Goal: Transaction & Acquisition: Purchase product/service

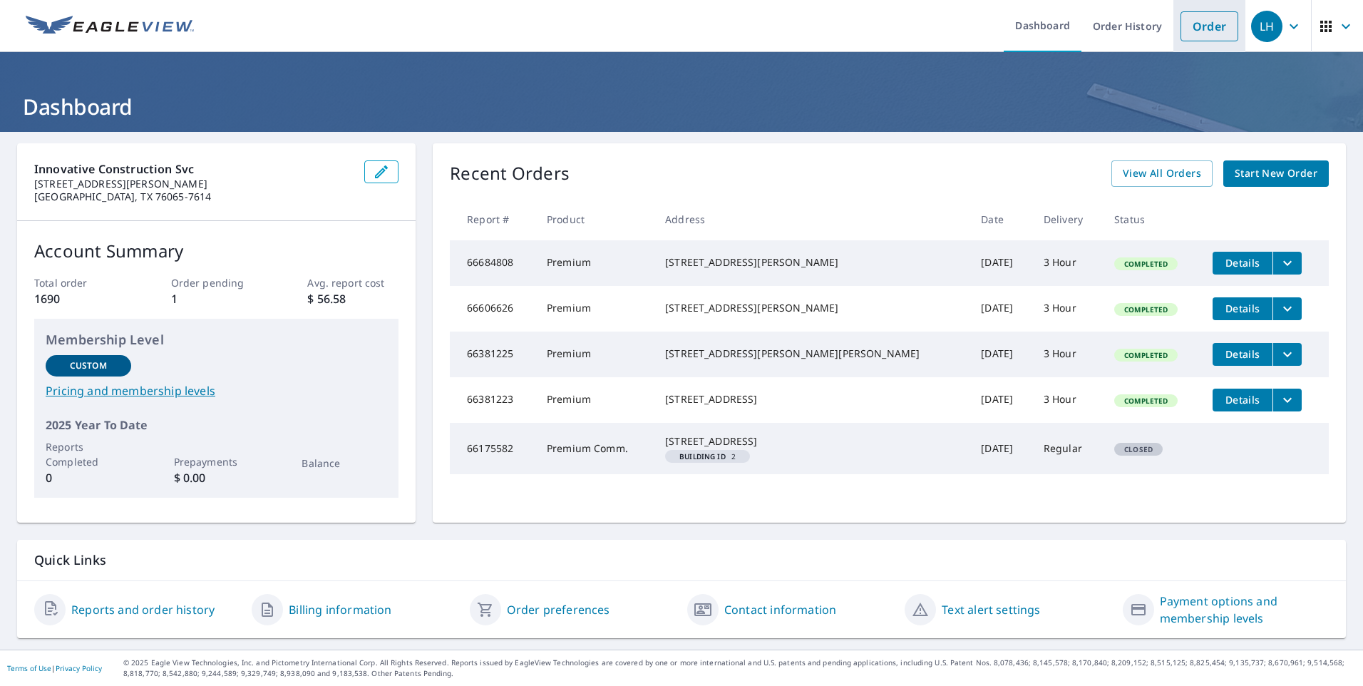
click at [1202, 21] on link "Order" at bounding box center [1210, 26] width 58 height 30
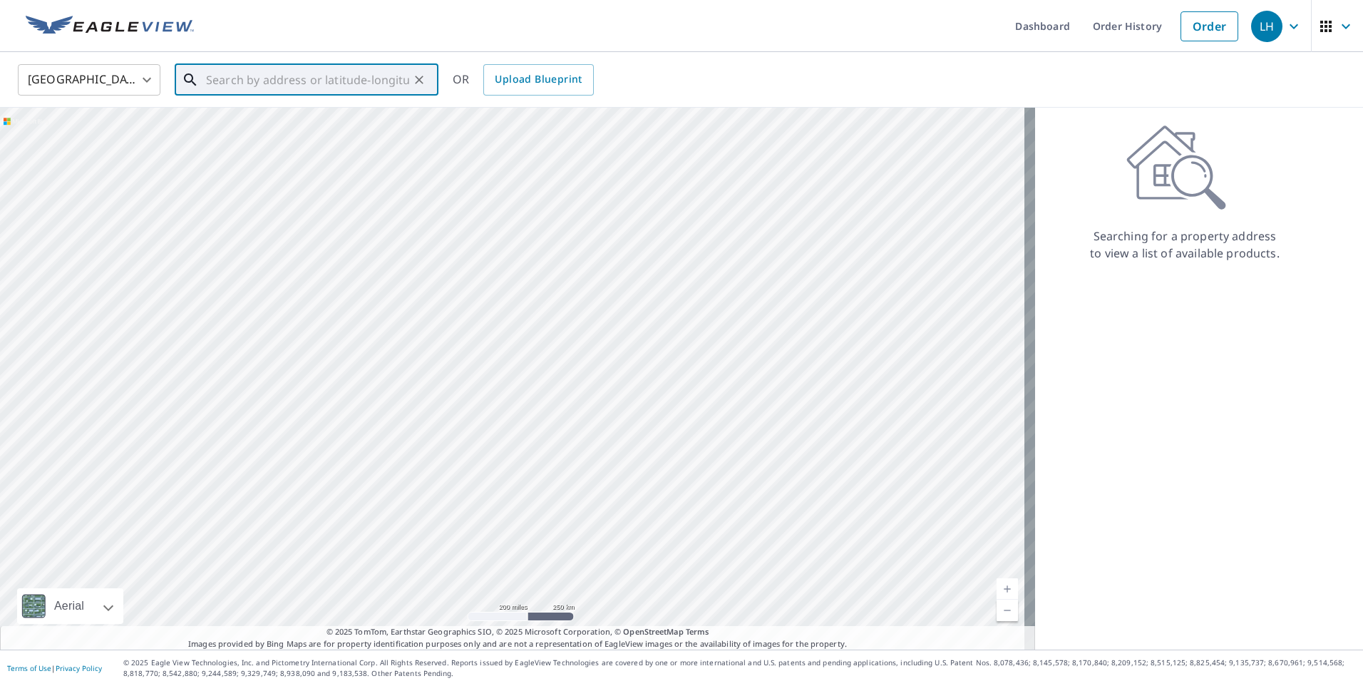
click at [309, 81] on input "text" at bounding box center [307, 80] width 203 height 40
click at [245, 130] on p "Mesquite, TX 75149" at bounding box center [315, 137] width 224 height 14
type input "[STREET_ADDRESS][PERSON_NAME]"
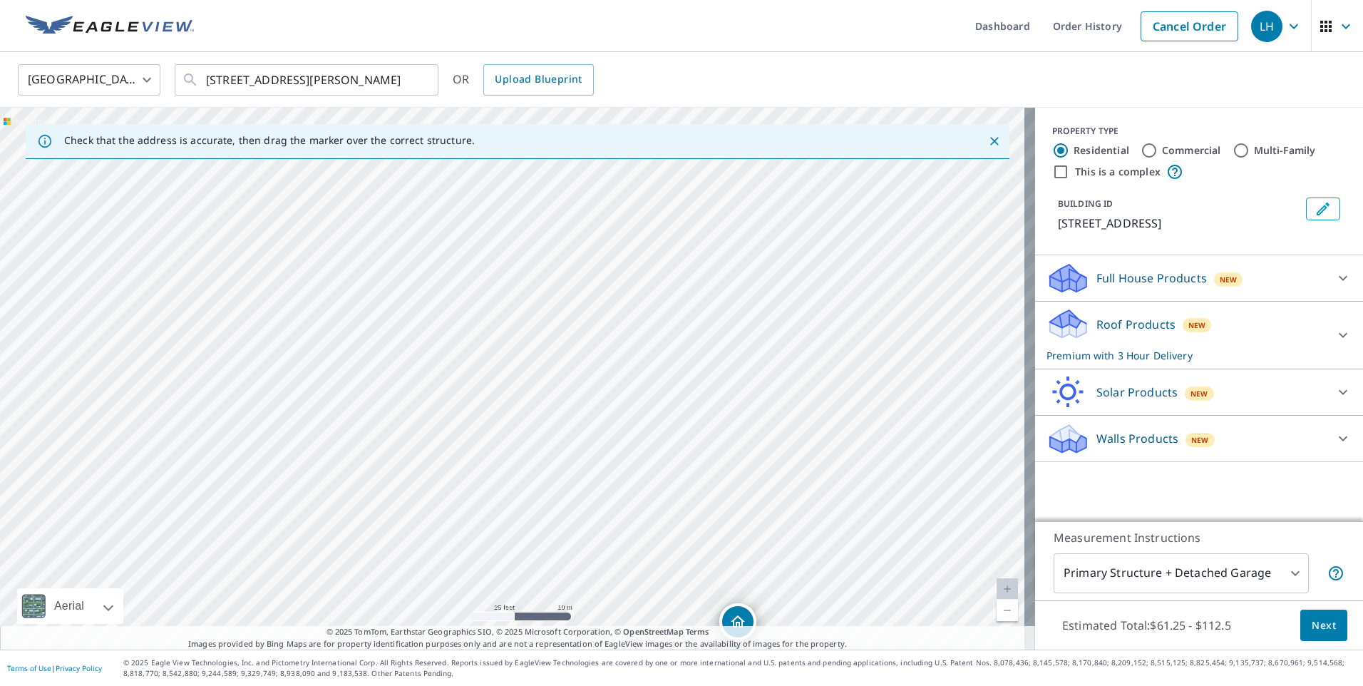
drag, startPoint x: 435, startPoint y: 244, endPoint x: 661, endPoint y: 513, distance: 351.2
click at [661, 515] on div "[STREET_ADDRESS][PERSON_NAME]" at bounding box center [517, 379] width 1035 height 542
drag, startPoint x: 692, startPoint y: 508, endPoint x: 689, endPoint y: 342, distance: 166.9
click at [688, 348] on div "[STREET_ADDRESS][PERSON_NAME]" at bounding box center [517, 379] width 1035 height 542
drag, startPoint x: 612, startPoint y: 465, endPoint x: 630, endPoint y: 404, distance: 63.4
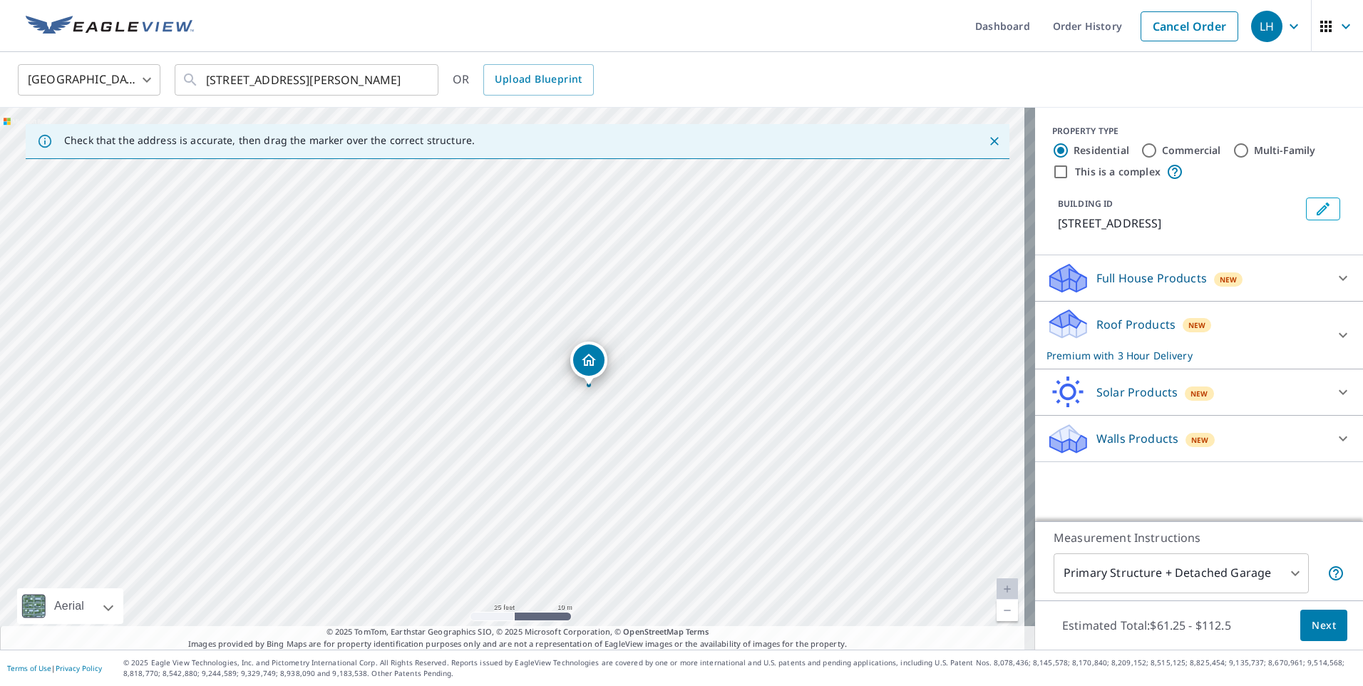
click at [630, 404] on div "[STREET_ADDRESS][PERSON_NAME]" at bounding box center [517, 379] width 1035 height 542
click at [1335, 277] on icon at bounding box center [1343, 278] width 17 height 17
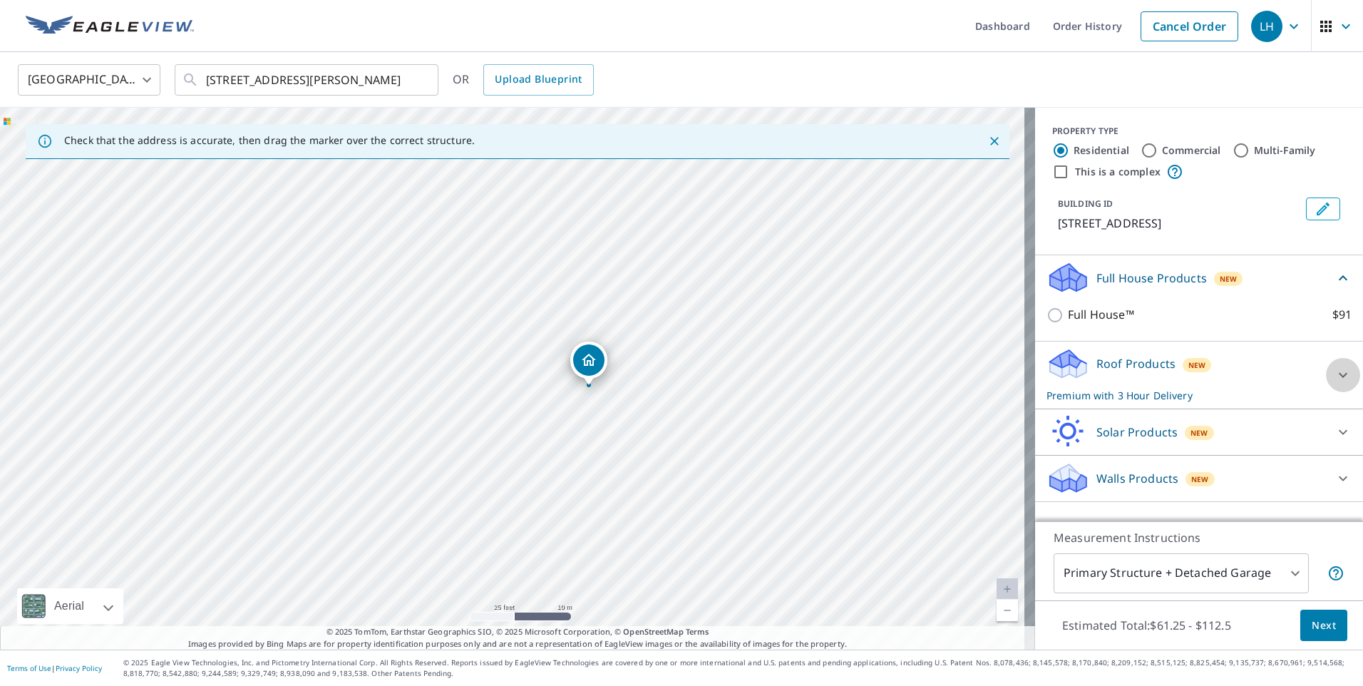
click at [1339, 374] on icon at bounding box center [1343, 374] width 9 height 5
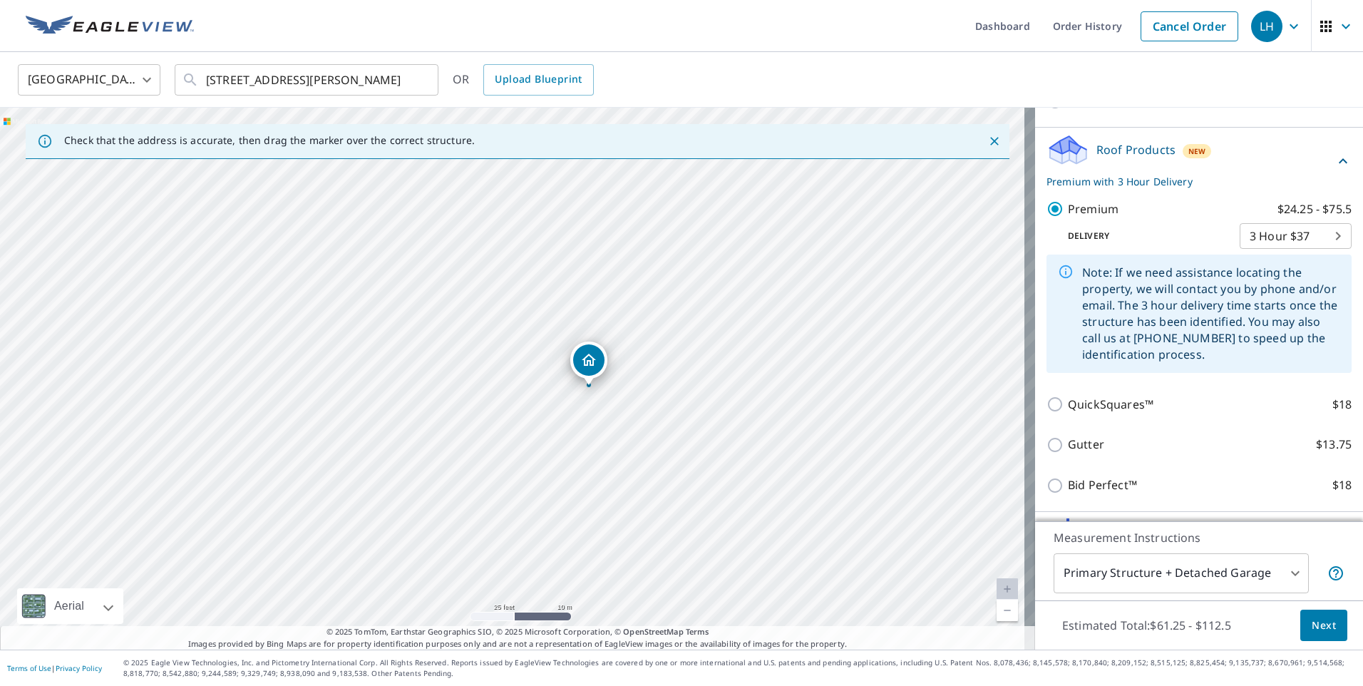
scroll to position [285, 0]
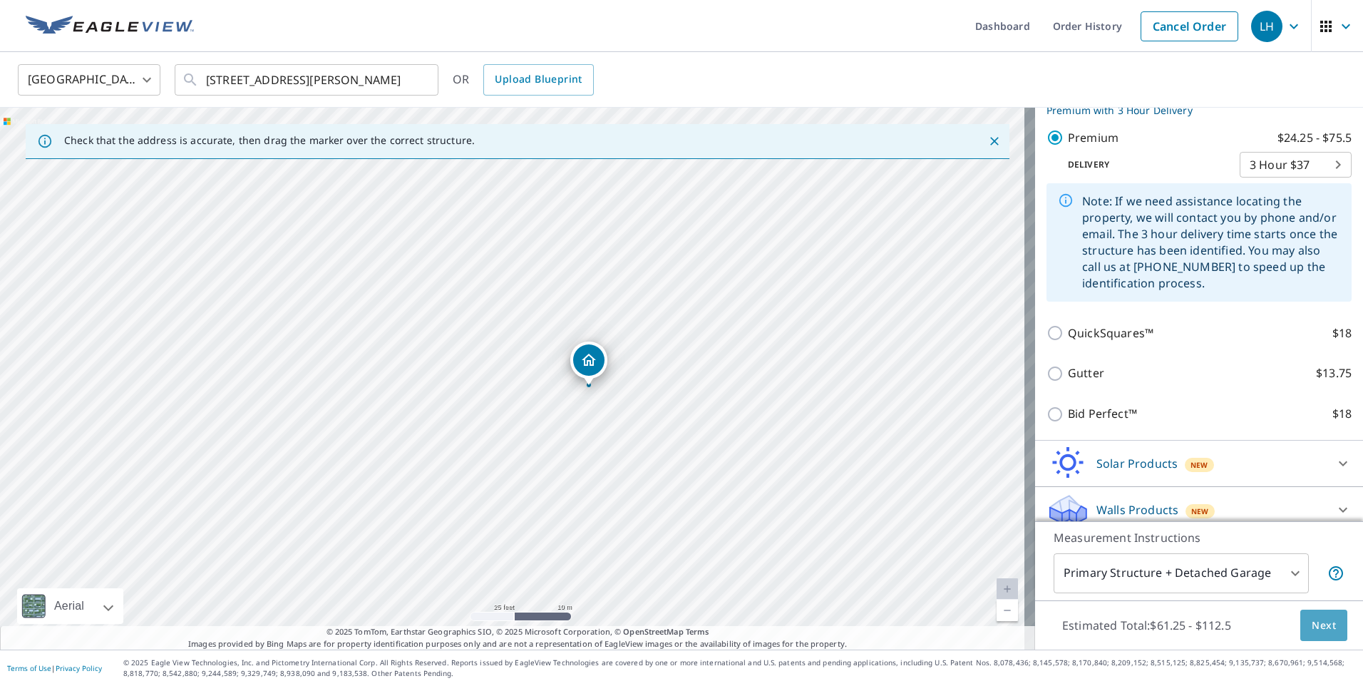
click at [1312, 617] on span "Next" at bounding box center [1324, 626] width 24 height 18
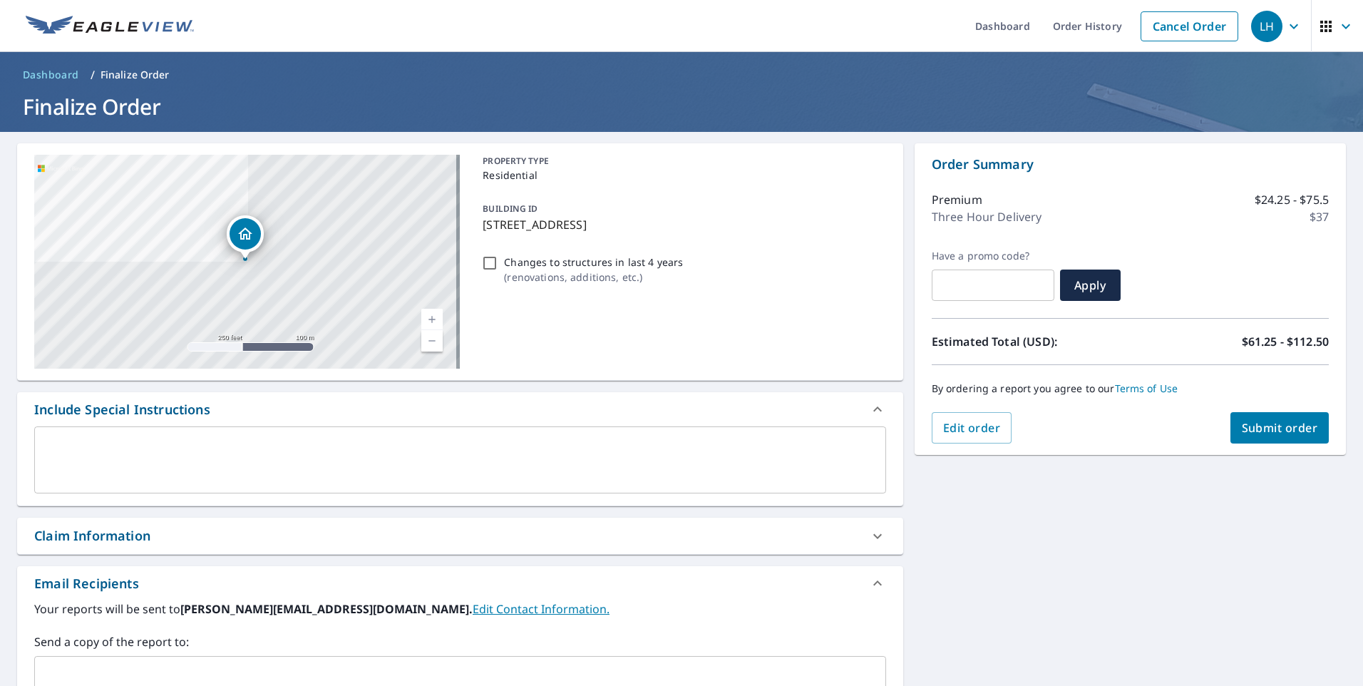
click at [1244, 421] on span "Submit order" at bounding box center [1280, 428] width 76 height 16
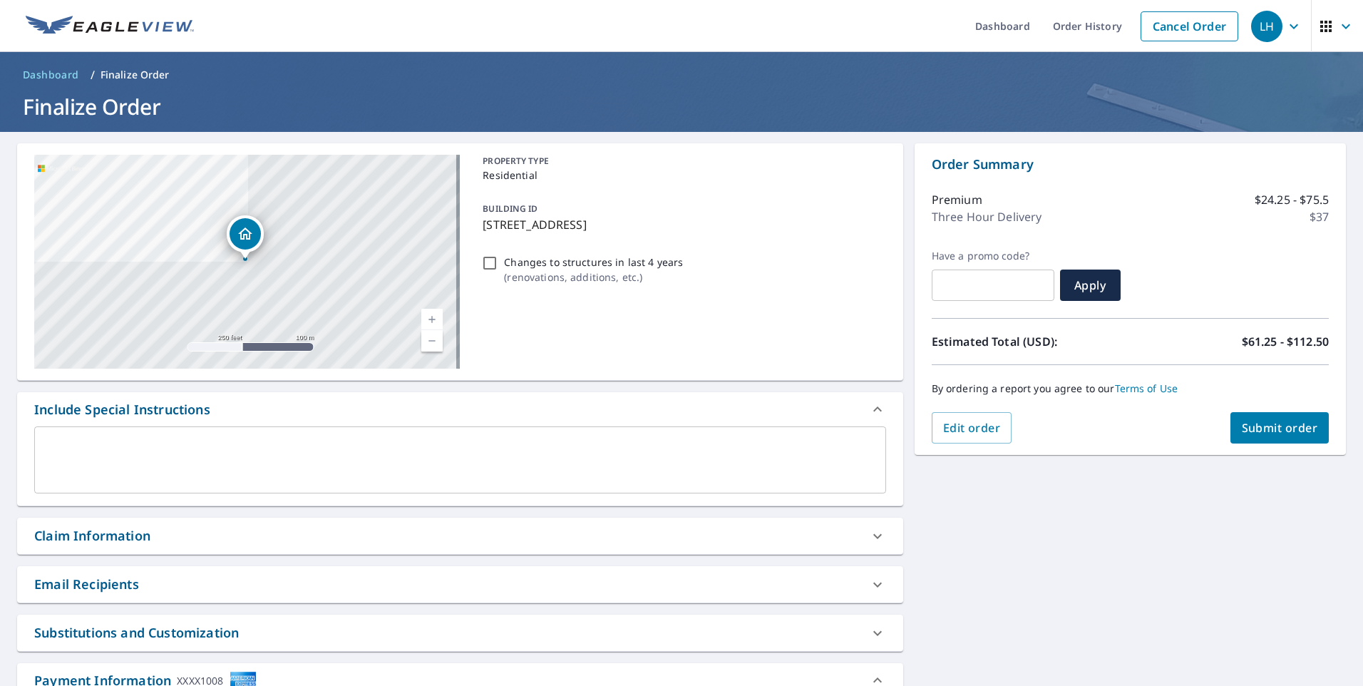
click at [1249, 420] on span "Submit order" at bounding box center [1280, 428] width 76 height 16
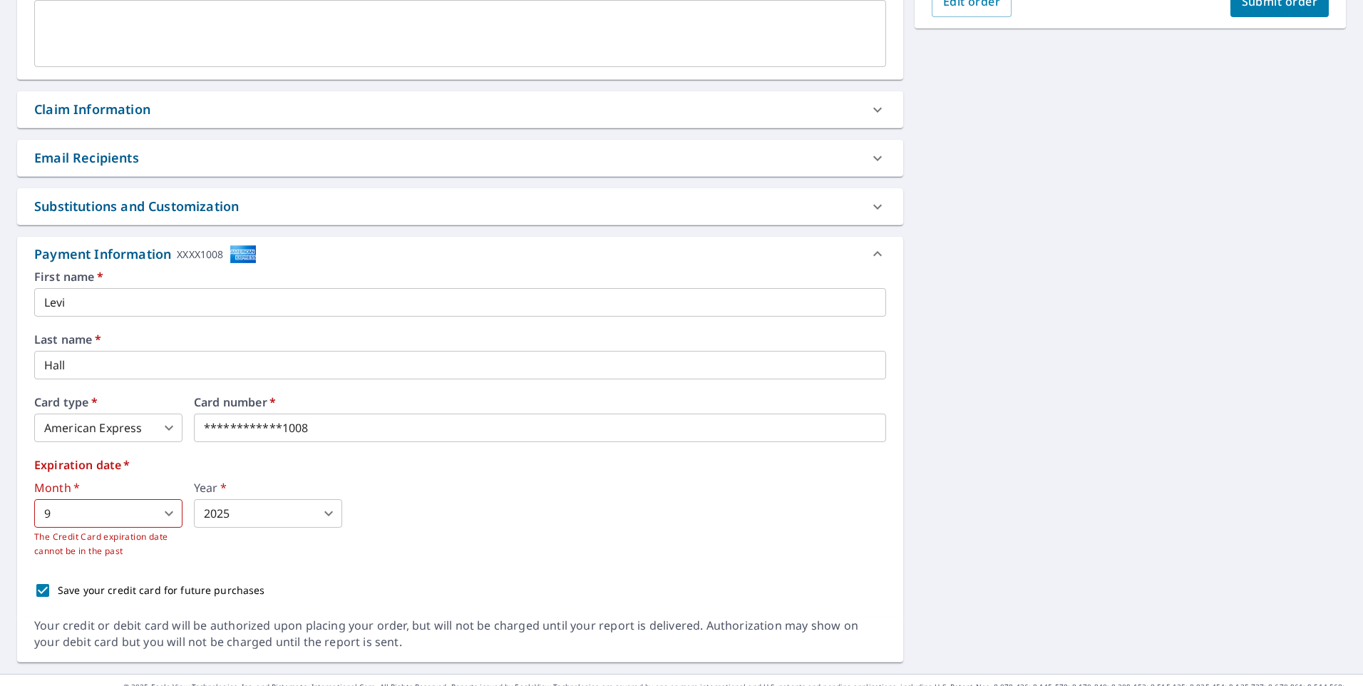
scroll to position [428, 0]
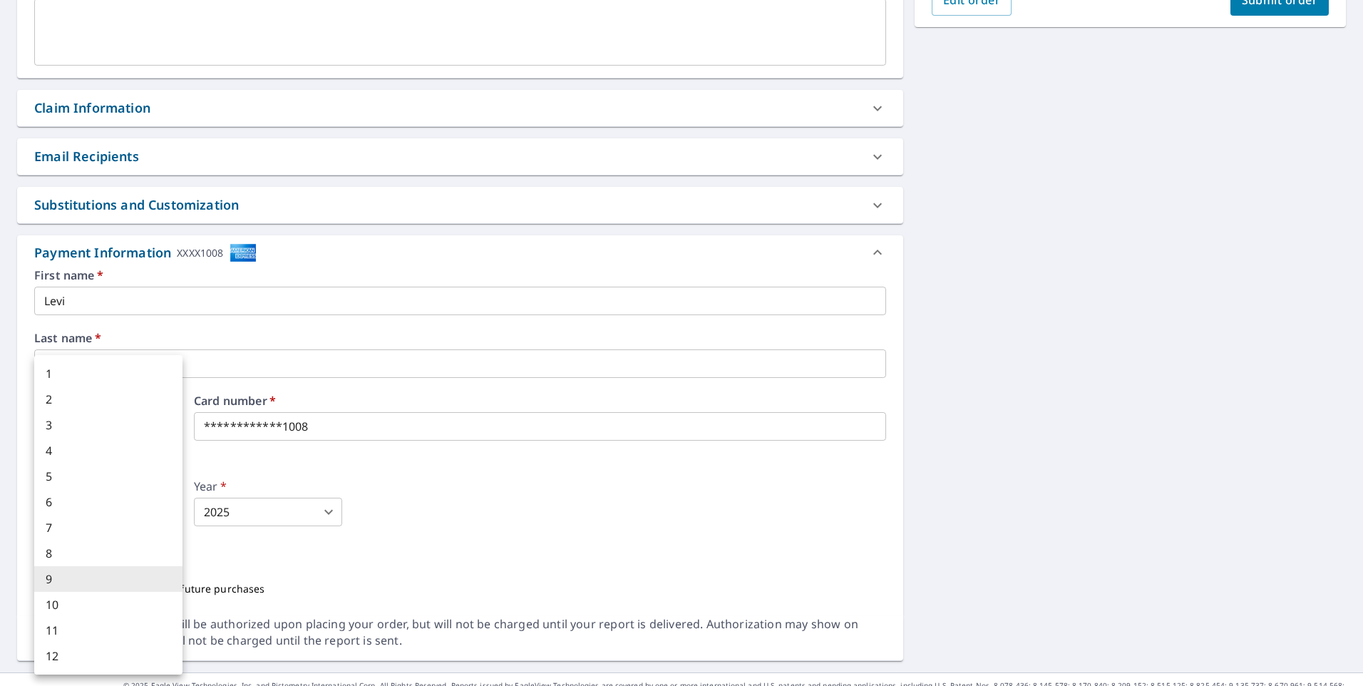
click at [137, 516] on body "LH LH Dashboard Order History Cancel Order LH Dashboard / Finalize Order Finali…" at bounding box center [681, 343] width 1363 height 686
click at [477, 494] on div at bounding box center [681, 343] width 1363 height 686
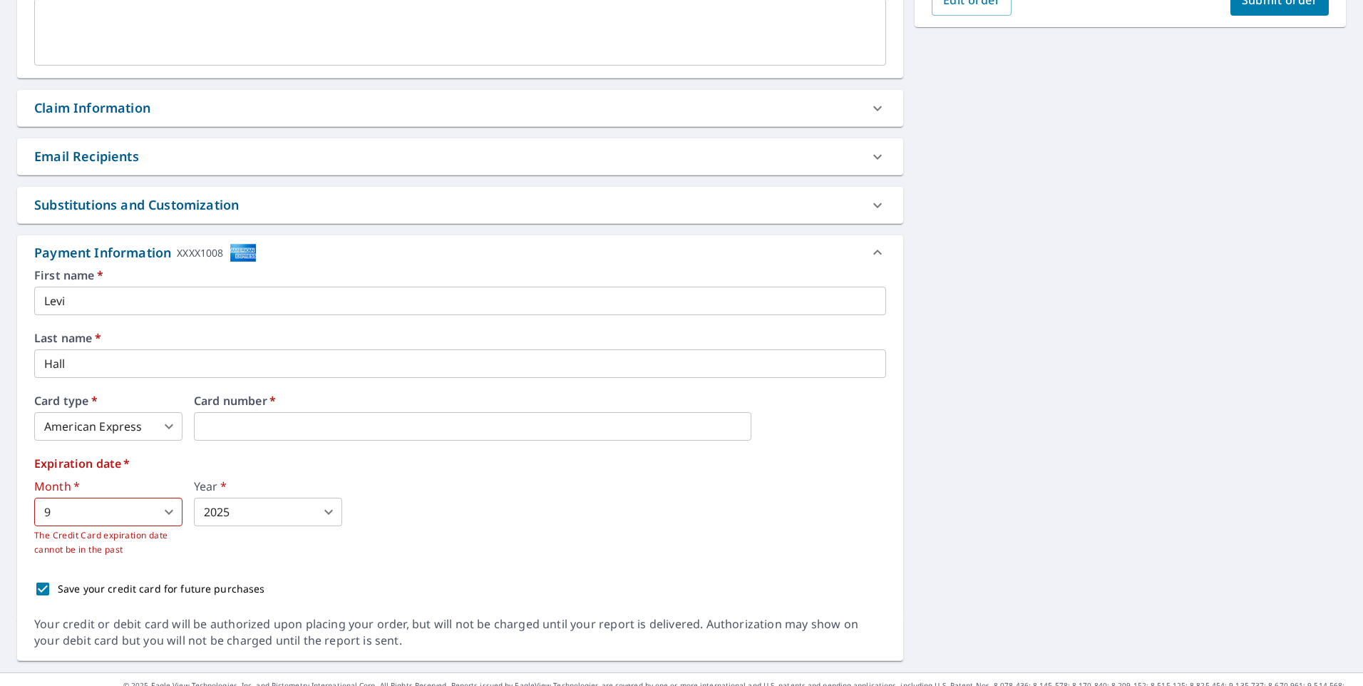
click at [684, 512] on div "Month   * 9 9 ​ The Credit Card expiration date cannot be in the past Year   * …" at bounding box center [460, 519] width 852 height 76
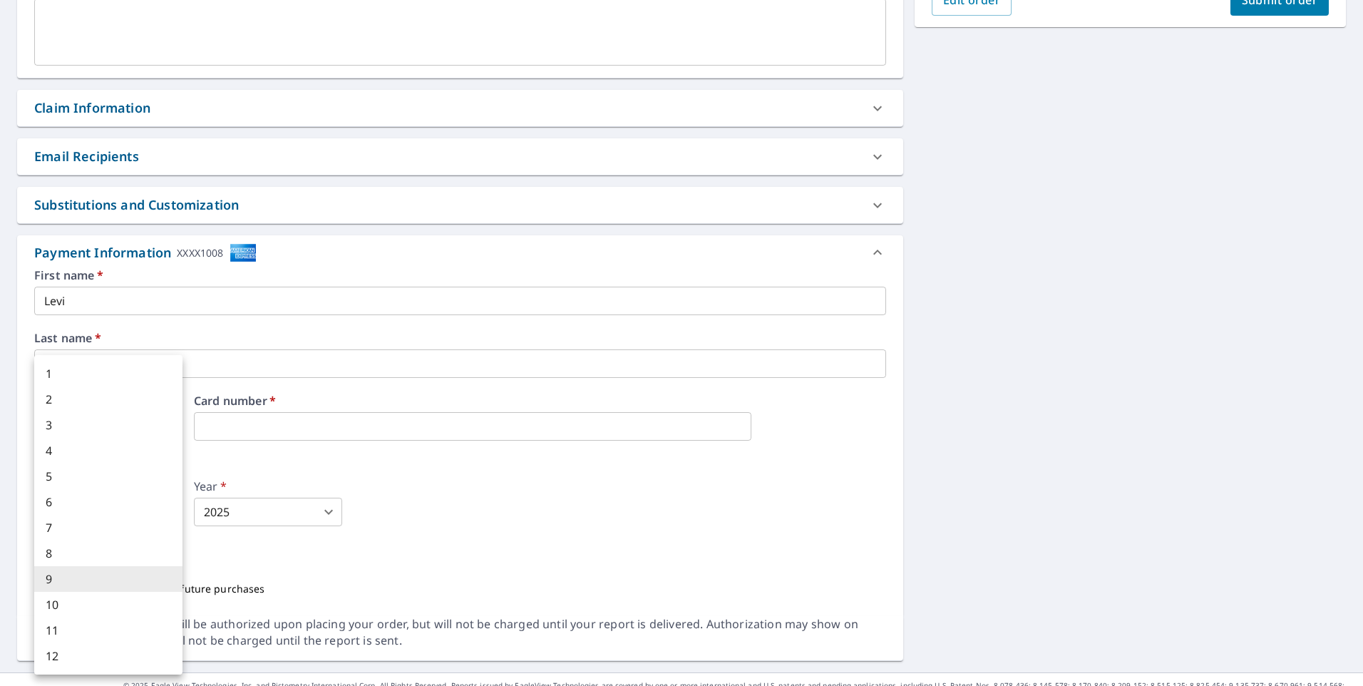
click at [88, 518] on body "LH LH Dashboard Order History Cancel Order LH Dashboard / Finalize Order Finali…" at bounding box center [681, 343] width 1363 height 686
click at [96, 426] on li "3" at bounding box center [108, 425] width 148 height 26
checkbox input "true"
type input "3"
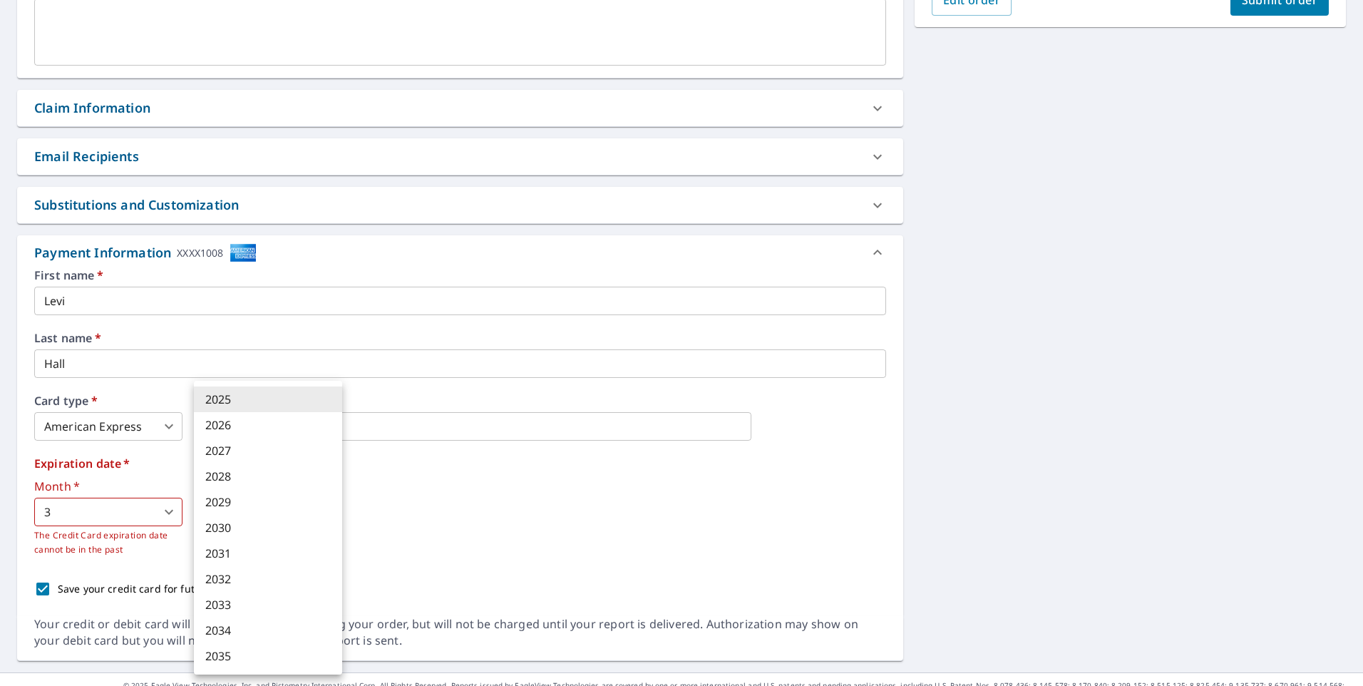
click at [272, 508] on body "LH LH Dashboard Order History Cancel Order LH Dashboard / Finalize Order Finali…" at bounding box center [681, 343] width 1363 height 686
click at [267, 457] on li "2027" at bounding box center [268, 451] width 148 height 26
checkbox input "true"
type input "2027"
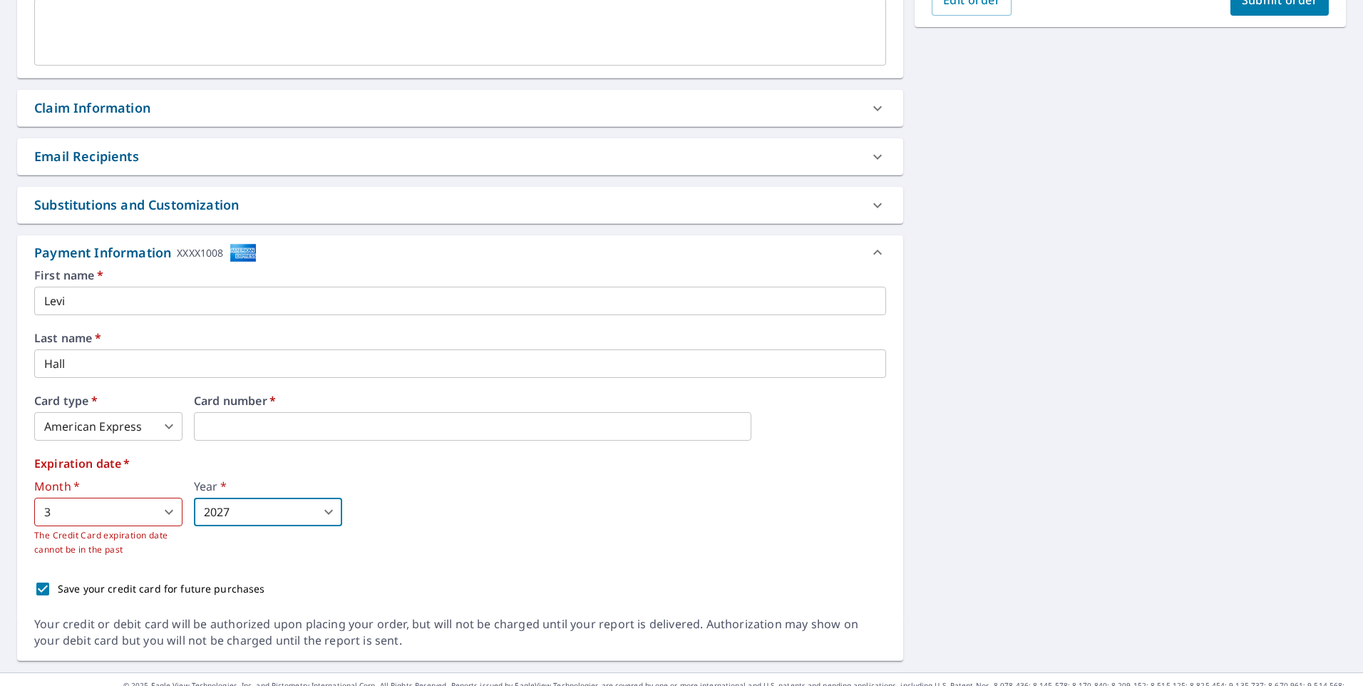
click at [408, 506] on div "Month   * 3 3 ​ The Credit Card expiration date cannot be in the past Year   * …" at bounding box center [460, 519] width 852 height 76
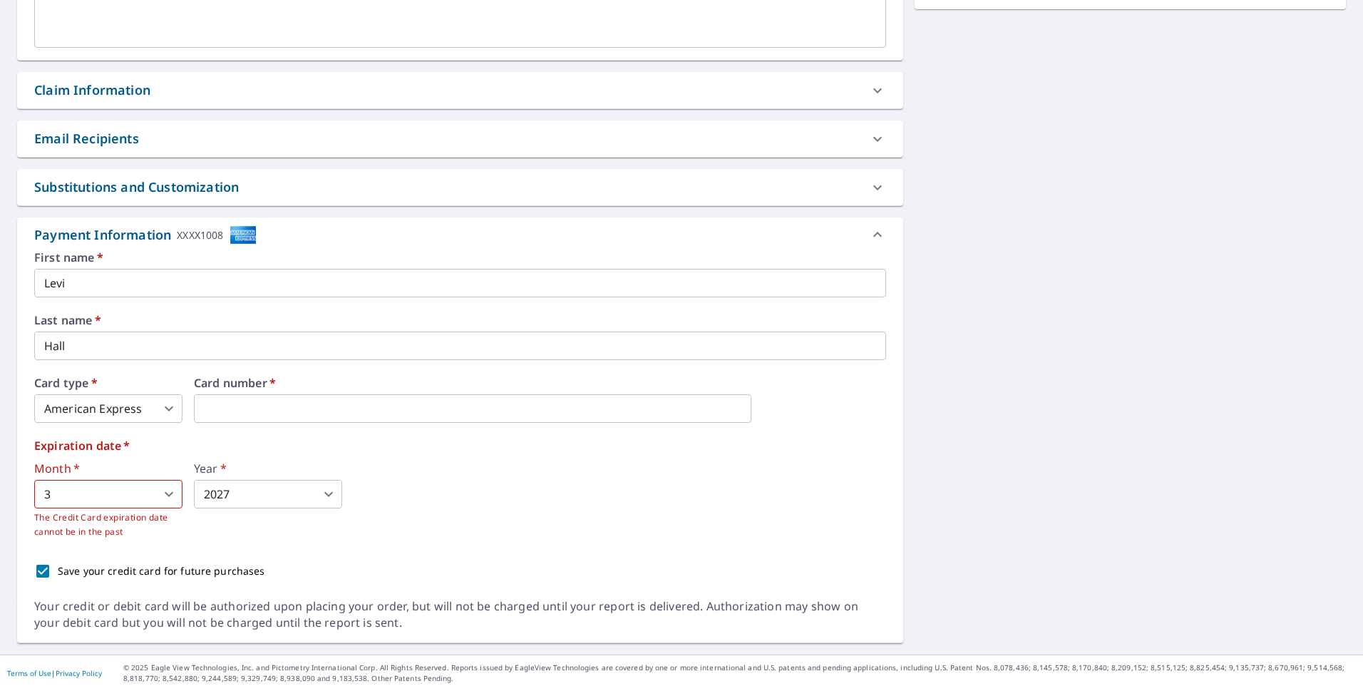
scroll to position [451, 0]
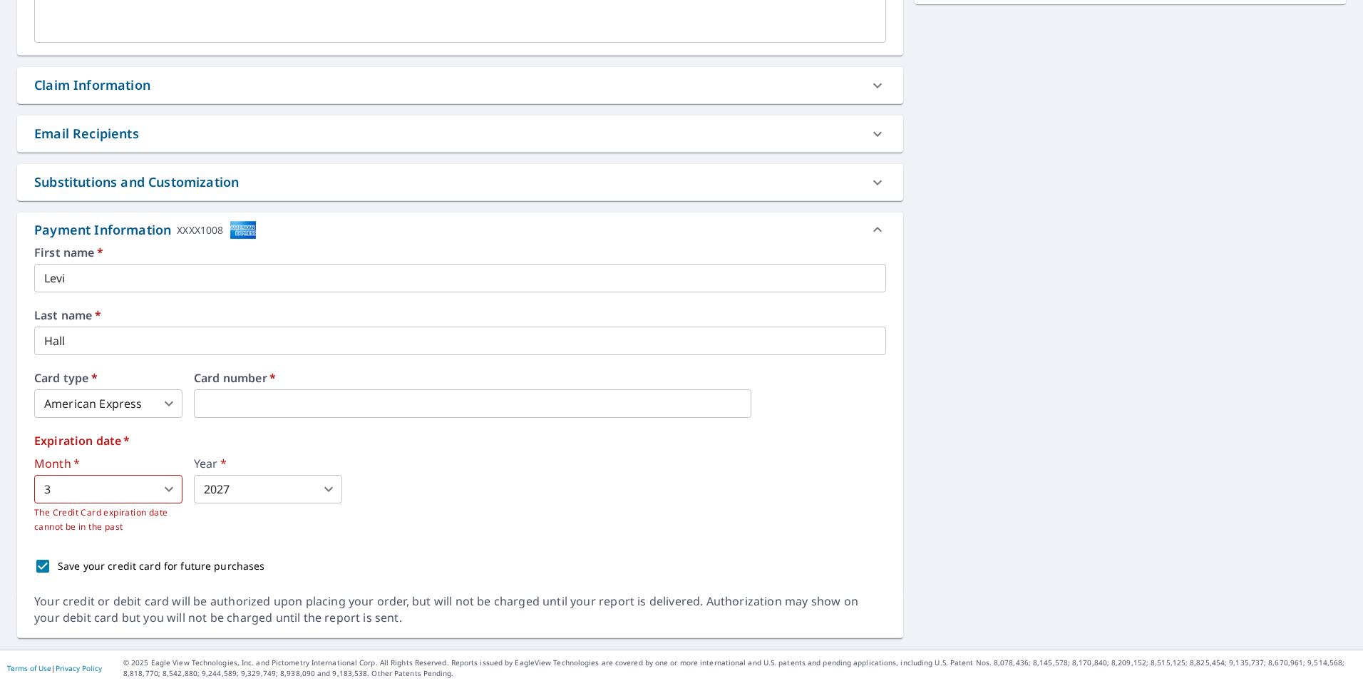
click at [520, 504] on div "Month   * 3 3 ​ The Credit Card expiration date cannot be in the past Year   * …" at bounding box center [460, 496] width 852 height 76
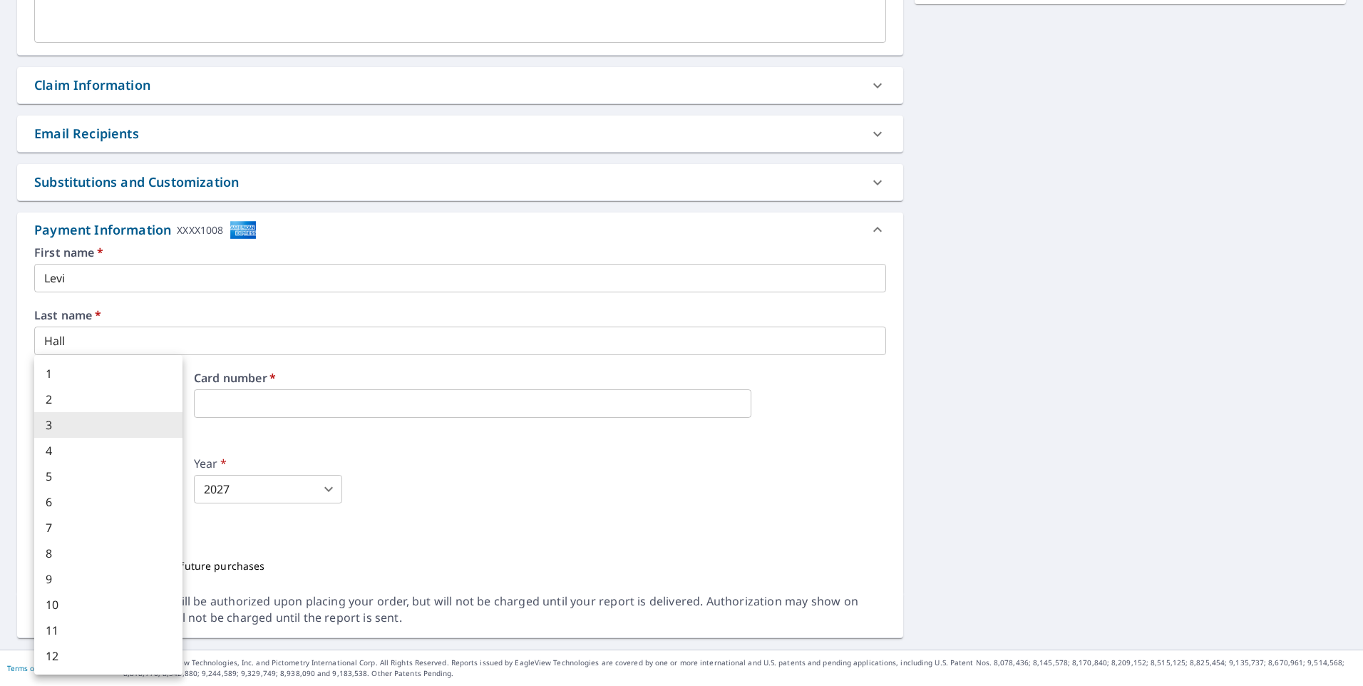
click at [125, 487] on body "LH LH Dashboard Order History Cancel Order LH Dashboard / Finalize Order Finali…" at bounding box center [681, 343] width 1363 height 686
click at [133, 430] on li "3" at bounding box center [108, 425] width 148 height 26
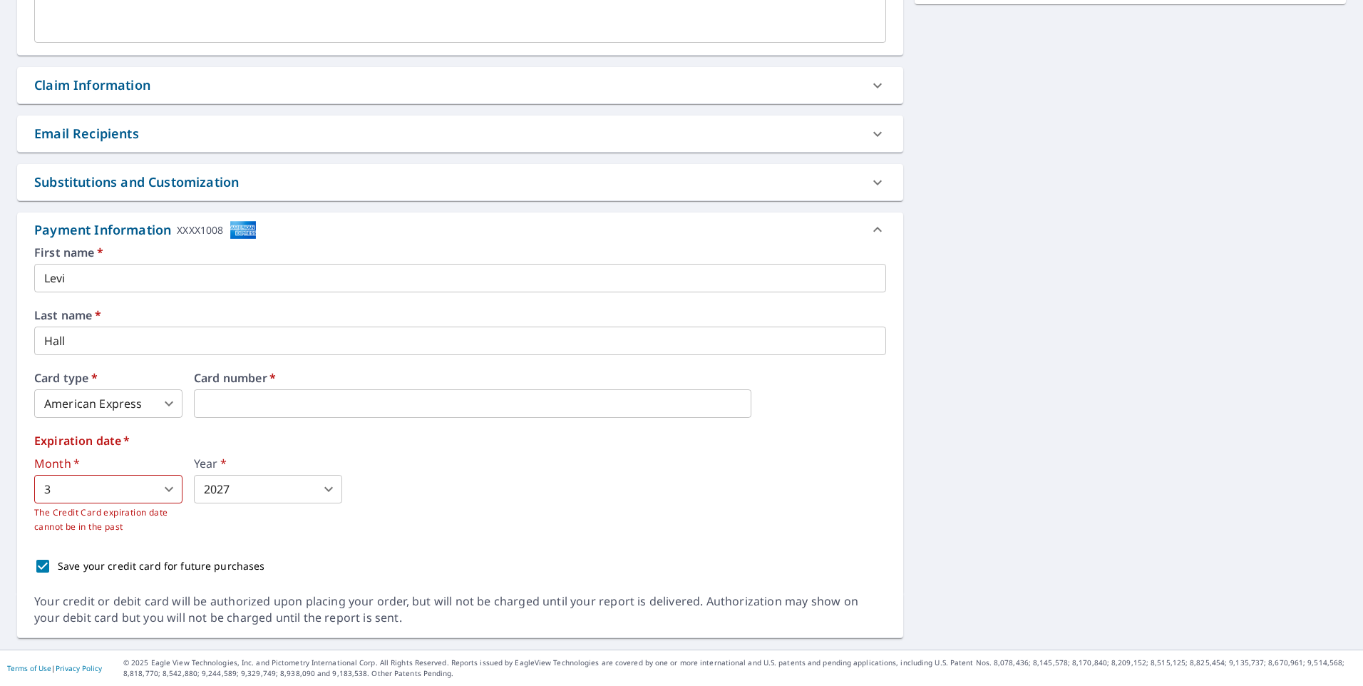
click at [314, 540] on div "First name   * [PERSON_NAME] ​ Last name   * [PERSON_NAME] ​ Card type   * Amer…" at bounding box center [460, 414] width 852 height 334
click at [397, 536] on div "First name   * [PERSON_NAME] ​ Last name   * [PERSON_NAME] ​ Card type   * Amer…" at bounding box center [460, 414] width 852 height 334
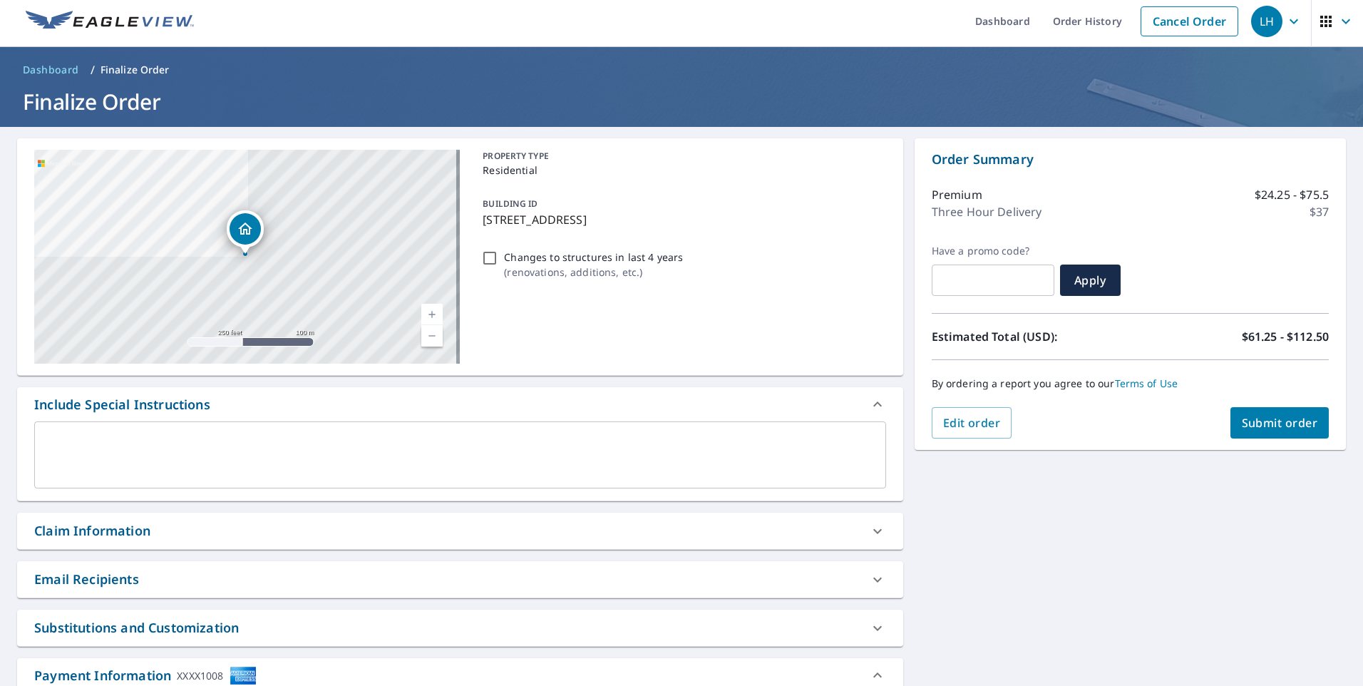
scroll to position [0, 0]
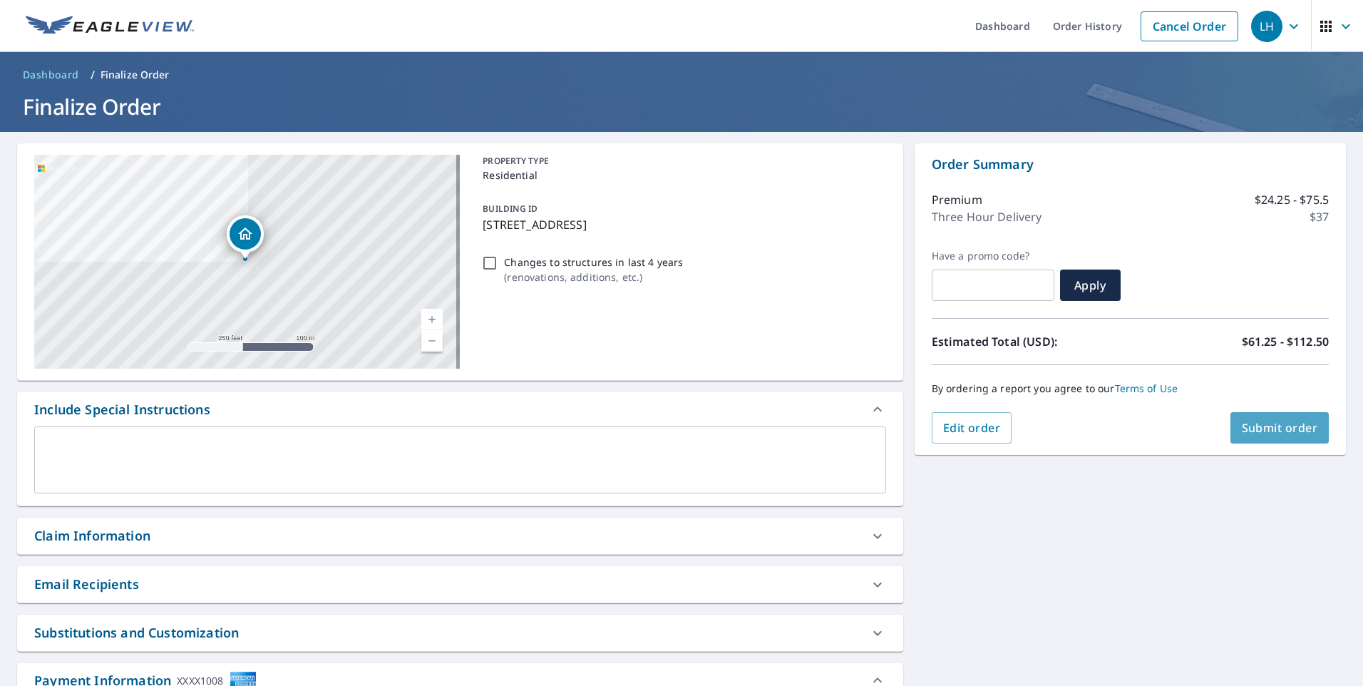
click at [1274, 433] on span "Submit order" at bounding box center [1280, 428] width 76 height 16
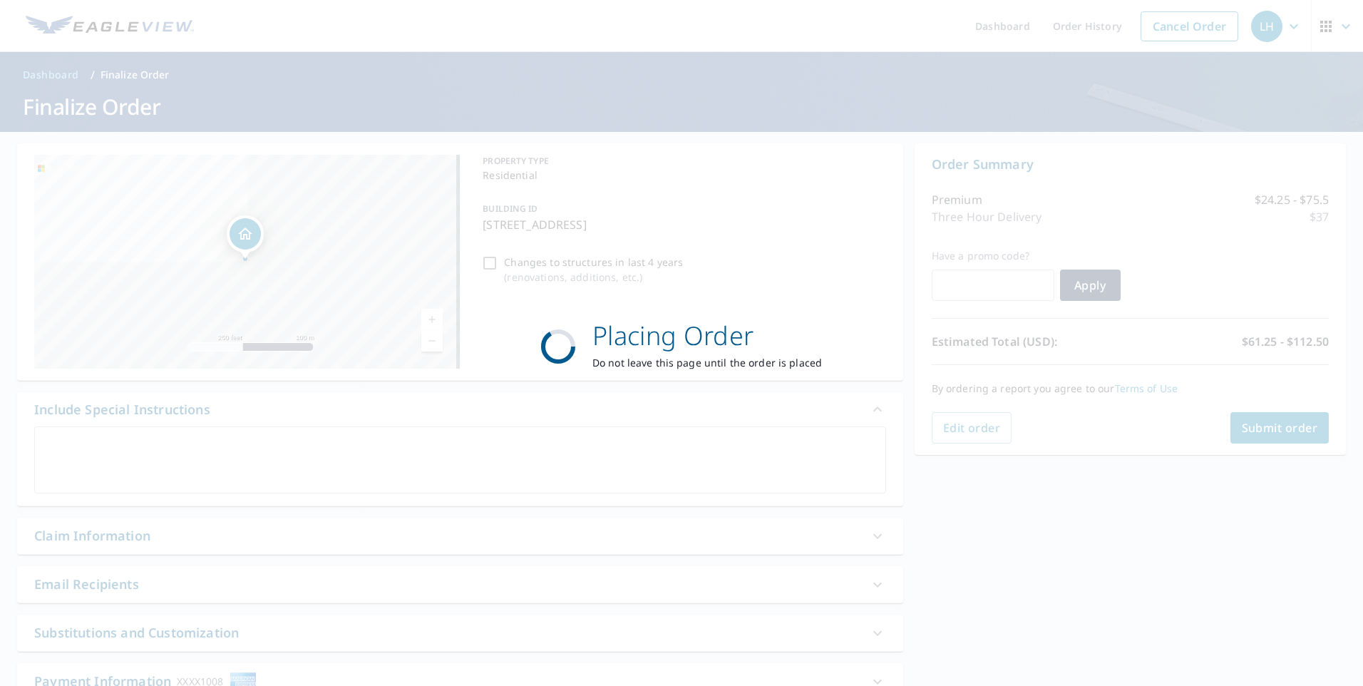
checkbox input "true"
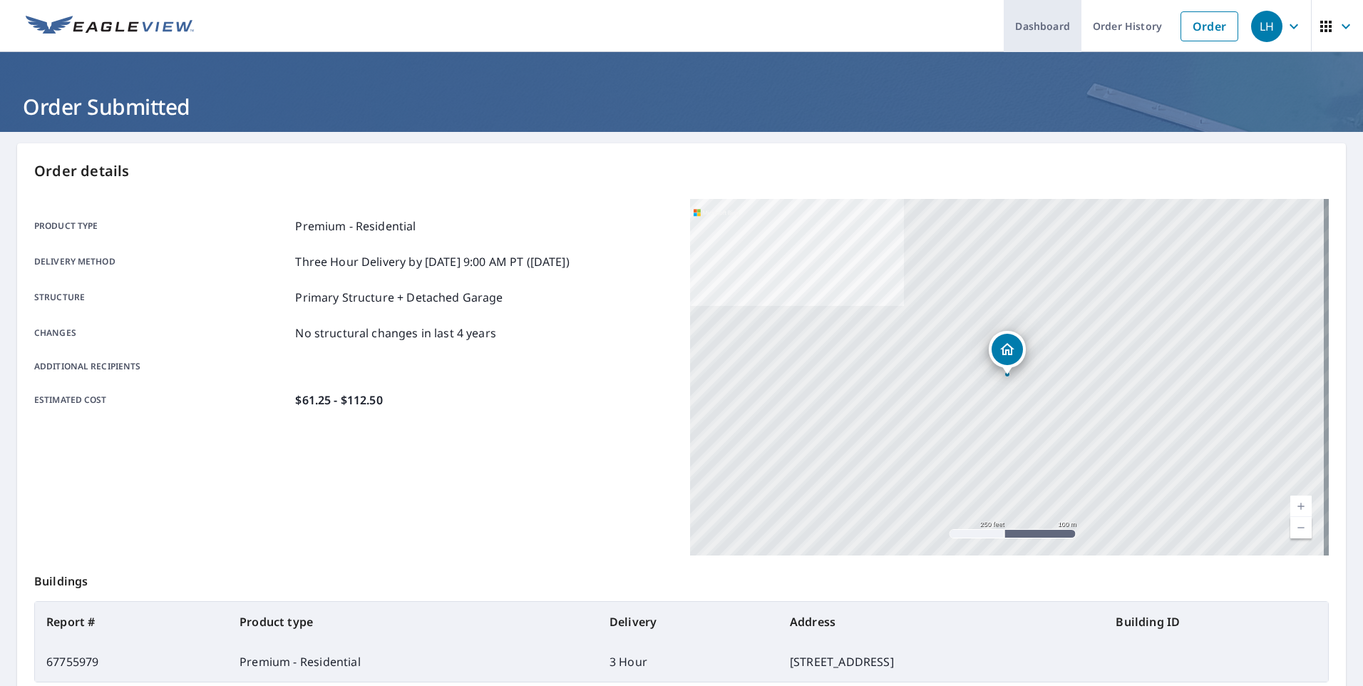
click at [1046, 28] on link "Dashboard" at bounding box center [1043, 26] width 78 height 52
